Goal: Transaction & Acquisition: Purchase product/service

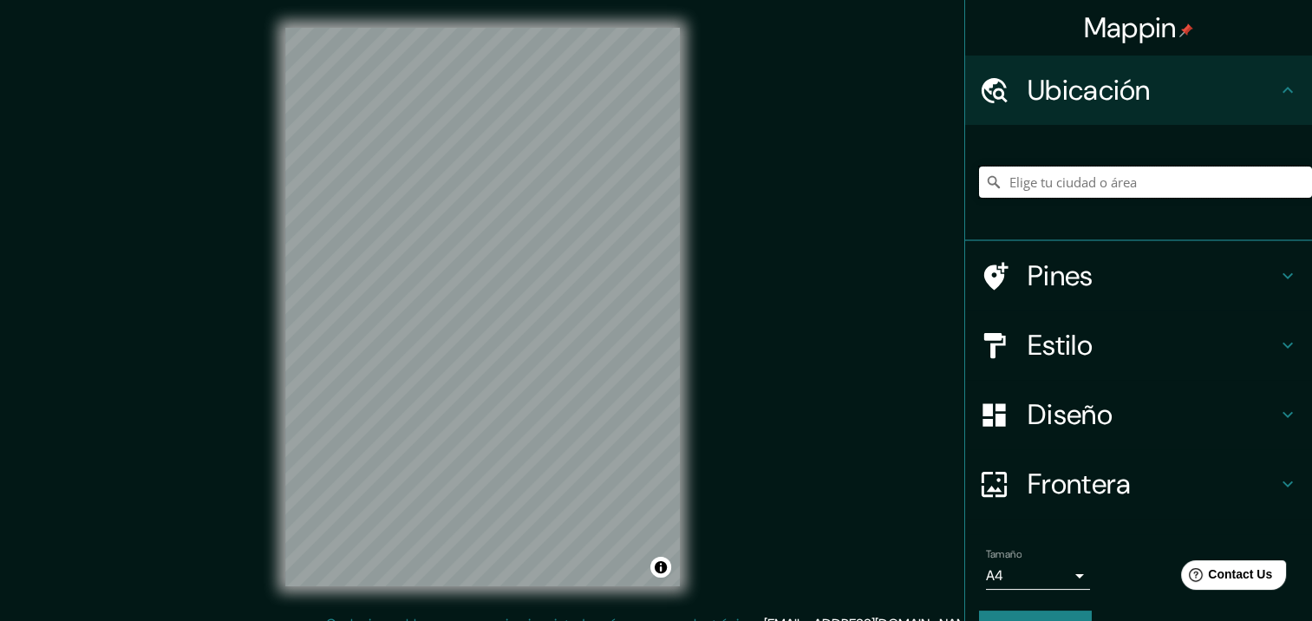
click at [1127, 176] on input "Elige tu ciudad o área" at bounding box center [1145, 182] width 333 height 31
type input "[PERSON_NAME], [GEOGRAPHIC_DATA][PERSON_NAME], [GEOGRAPHIC_DATA]"
click at [1078, 338] on h4 "Estilo" at bounding box center [1153, 345] width 250 height 35
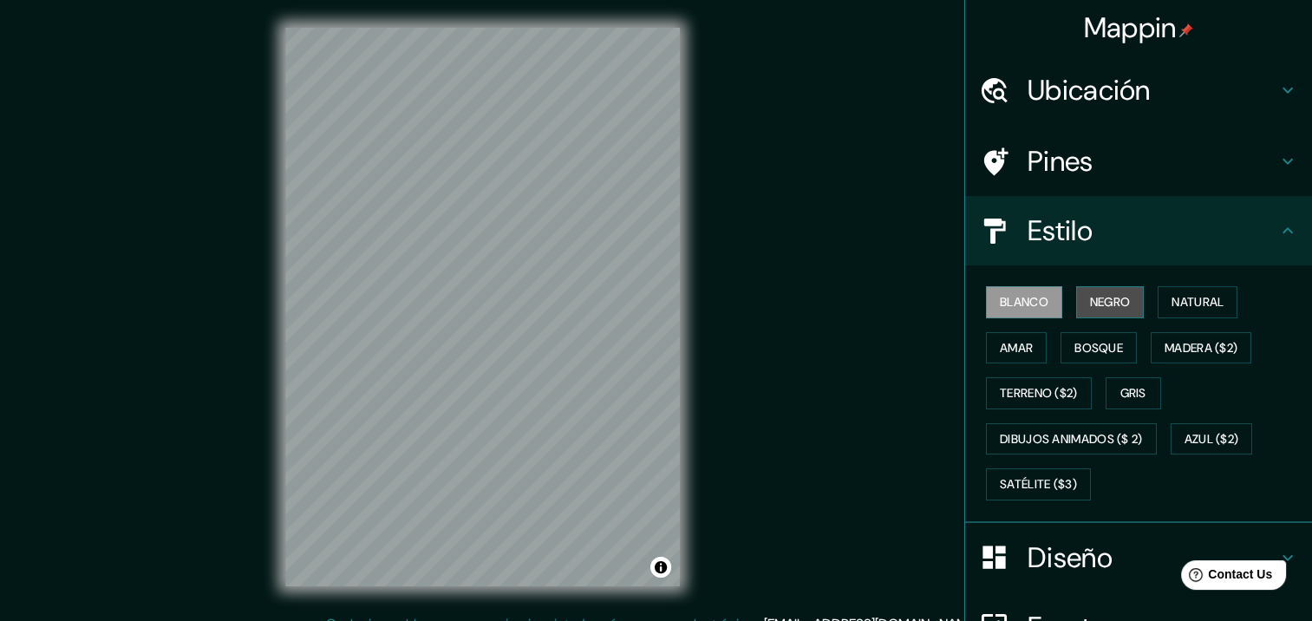
click at [1077, 295] on button "Negro" at bounding box center [1111, 302] width 69 height 32
click at [1010, 350] on font "Amar" at bounding box center [1016, 348] width 33 height 22
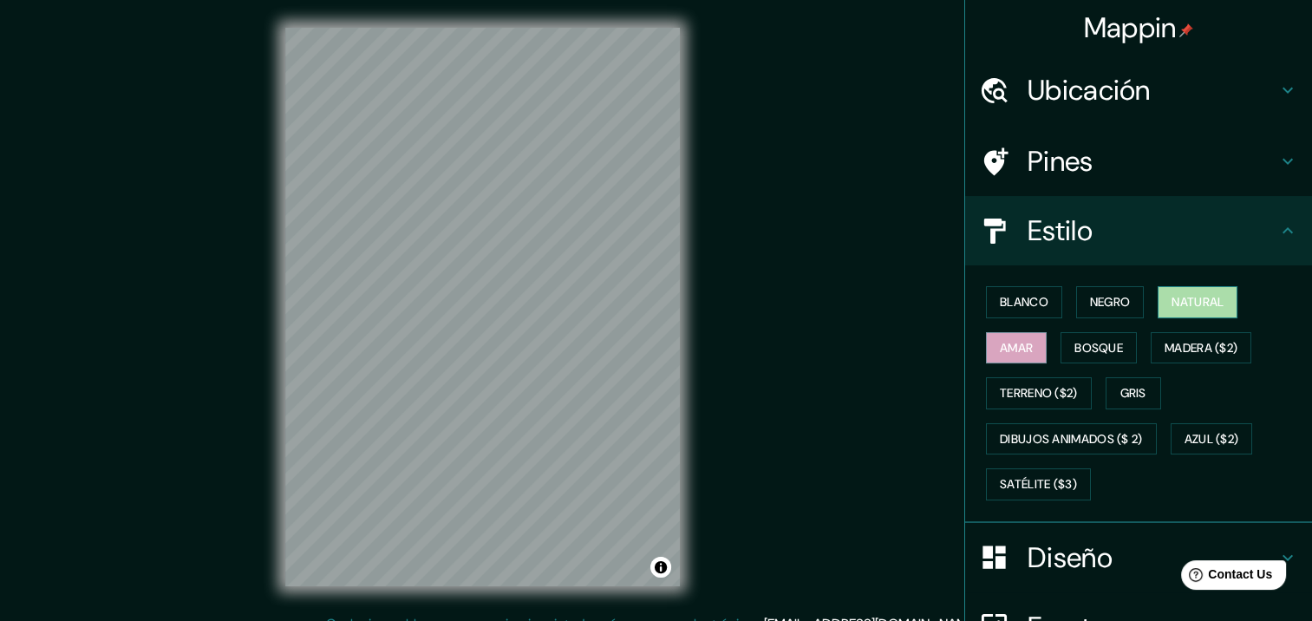
click at [1180, 302] on font "Natural" at bounding box center [1198, 302] width 52 height 22
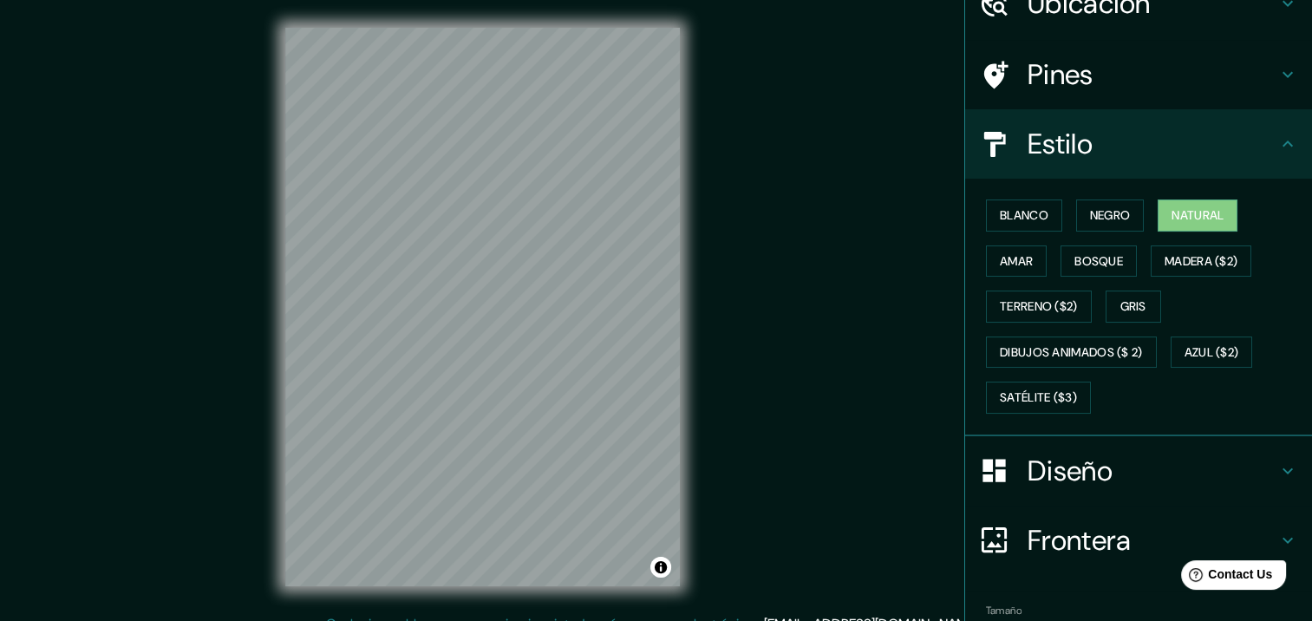
click at [1066, 472] on h4 "Diseño" at bounding box center [1153, 471] width 250 height 35
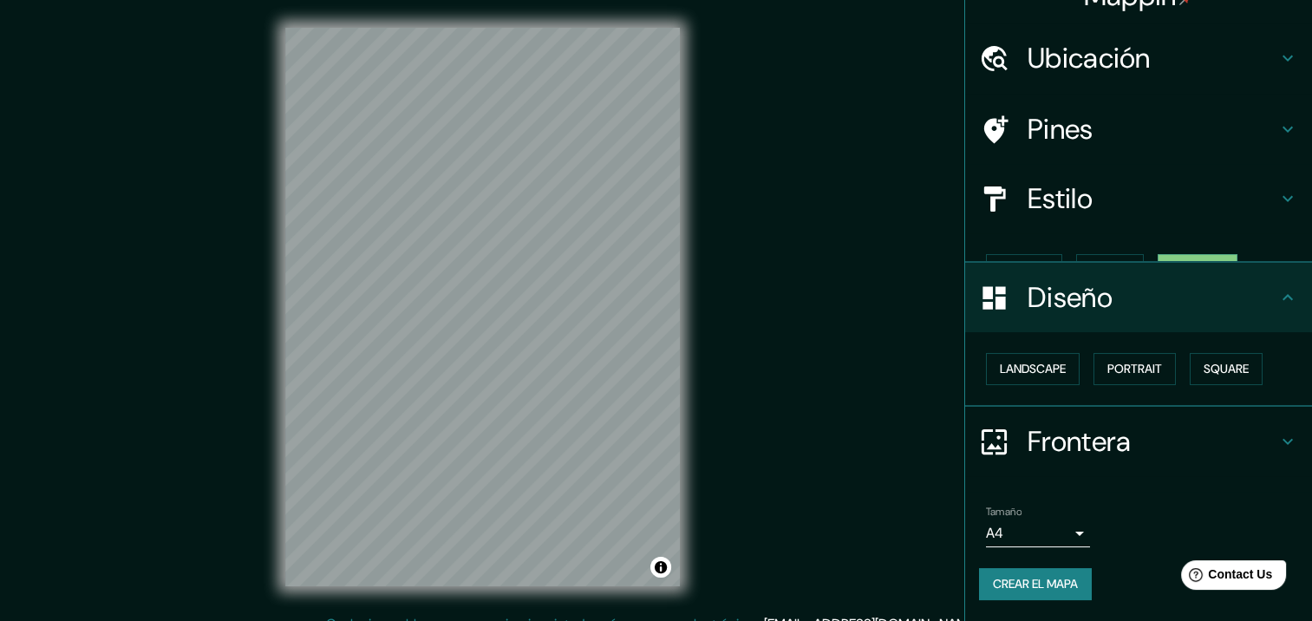
scroll to position [1, 0]
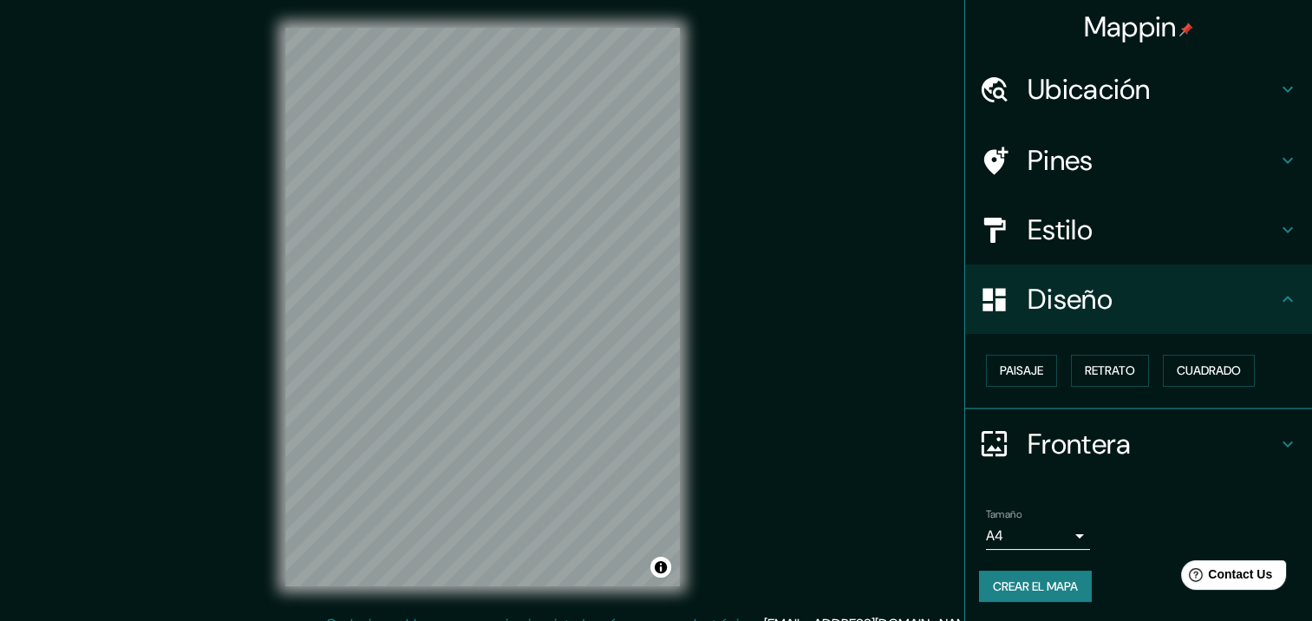
click at [1064, 533] on body "Mappin Ubicación [PERSON_NAME], [GEOGRAPHIC_DATA][PERSON_NAME], [GEOGRAPHIC_DAT…" at bounding box center [656, 310] width 1312 height 621
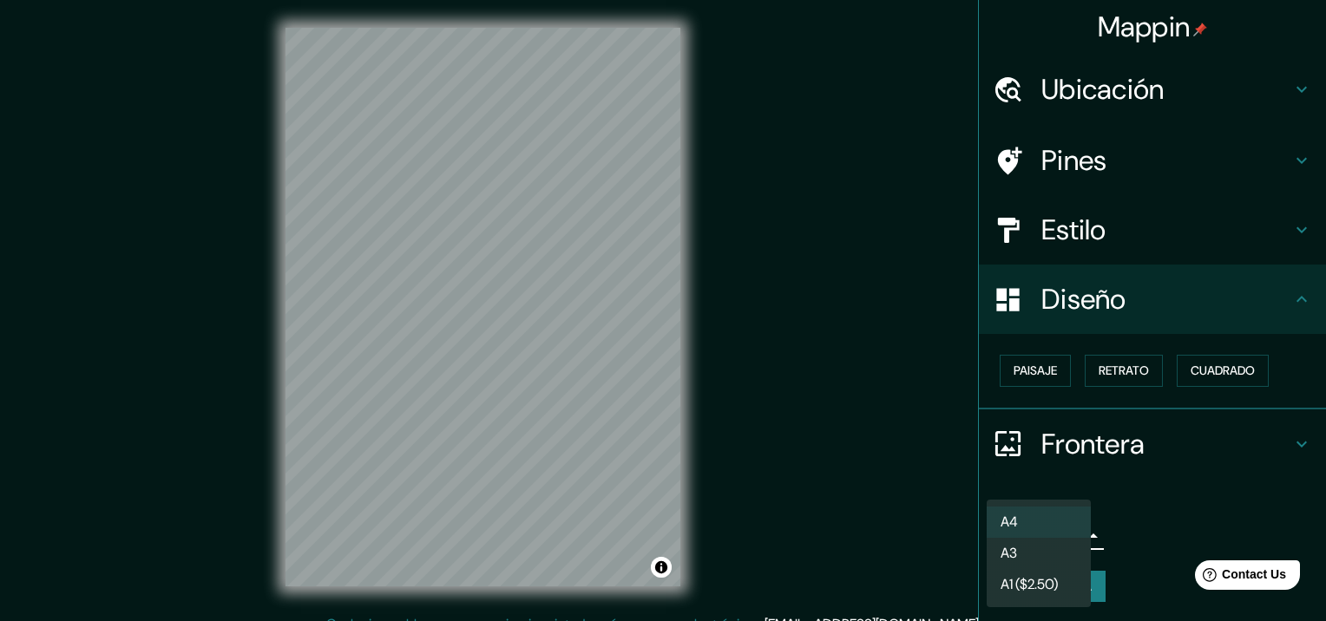
click at [1057, 557] on li "A3" at bounding box center [1038, 553] width 104 height 31
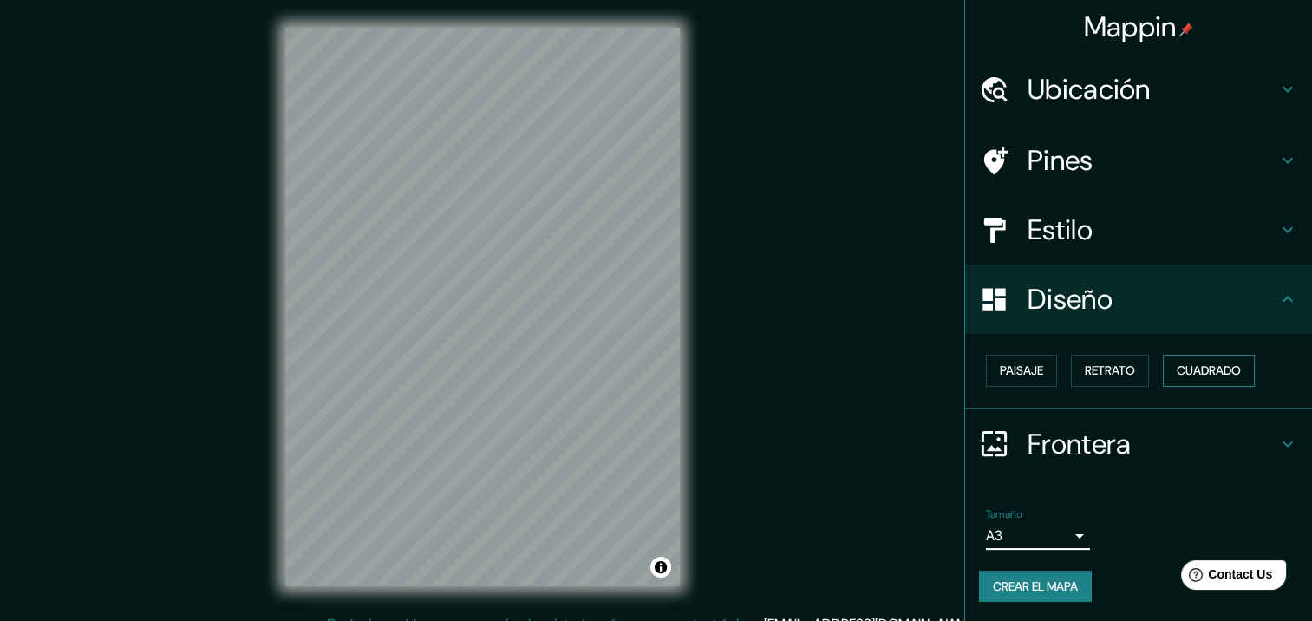
click at [1197, 370] on font "Cuadrado" at bounding box center [1209, 371] width 64 height 22
